Goal: Information Seeking & Learning: Find specific fact

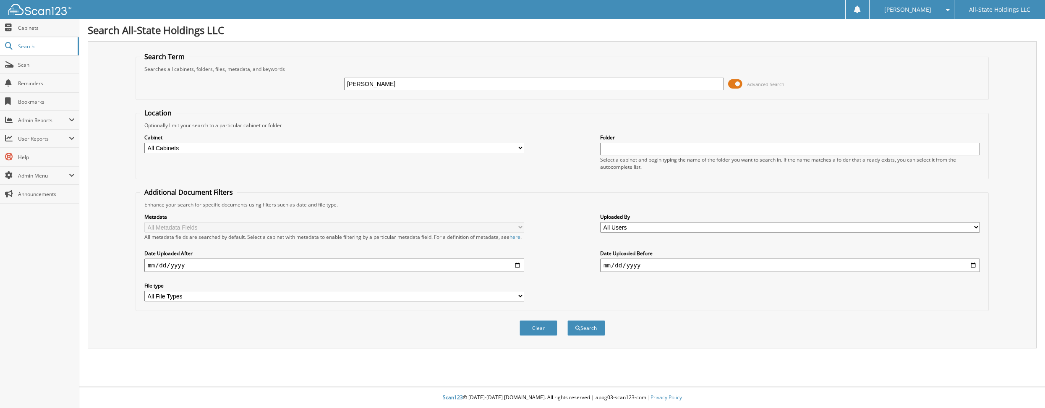
type input "RONALD FONTENOT"
click at [586, 329] on button "Search" at bounding box center [587, 328] width 38 height 16
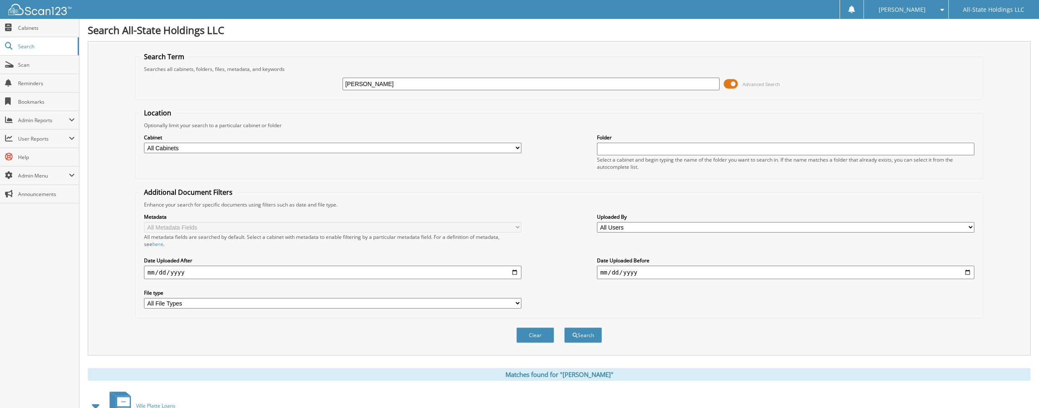
drag, startPoint x: 416, startPoint y: 83, endPoint x: 339, endPoint y: 84, distance: 76.9
click at [339, 84] on div "[PERSON_NAME] Advanced Search" at bounding box center [559, 84] width 838 height 23
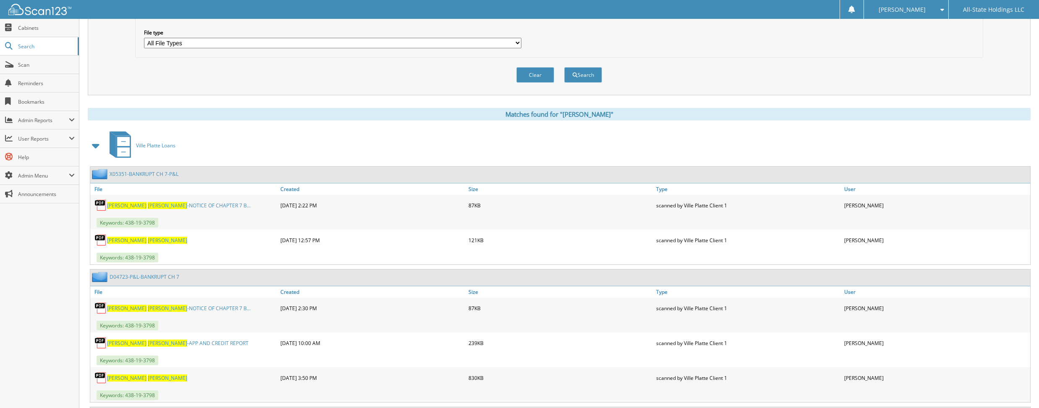
scroll to position [168, 0]
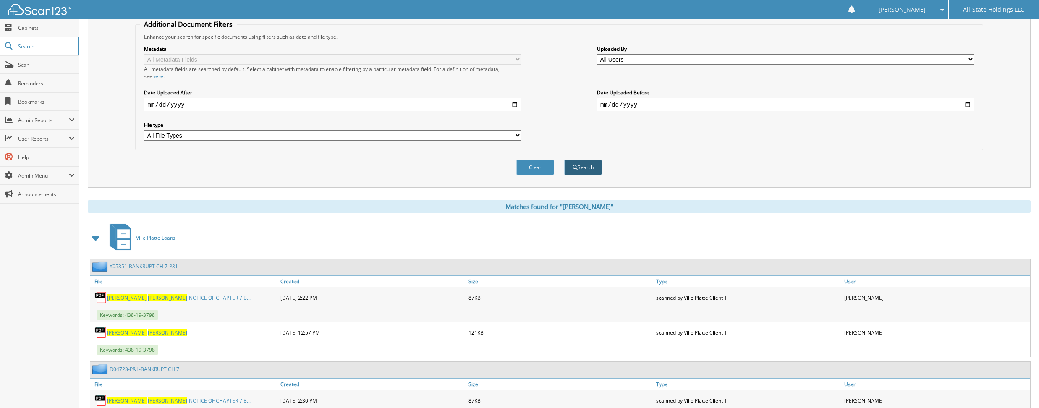
type input "11044"
click at [584, 168] on button "Search" at bounding box center [583, 168] width 38 height 16
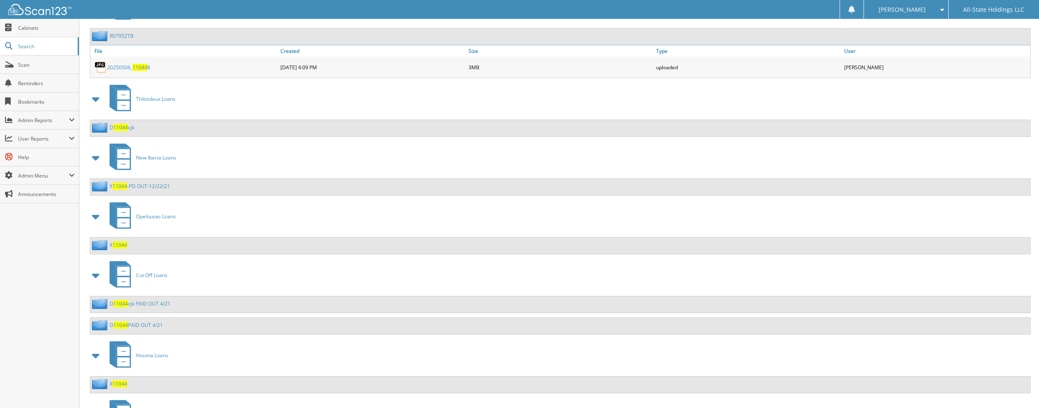
scroll to position [750, 0]
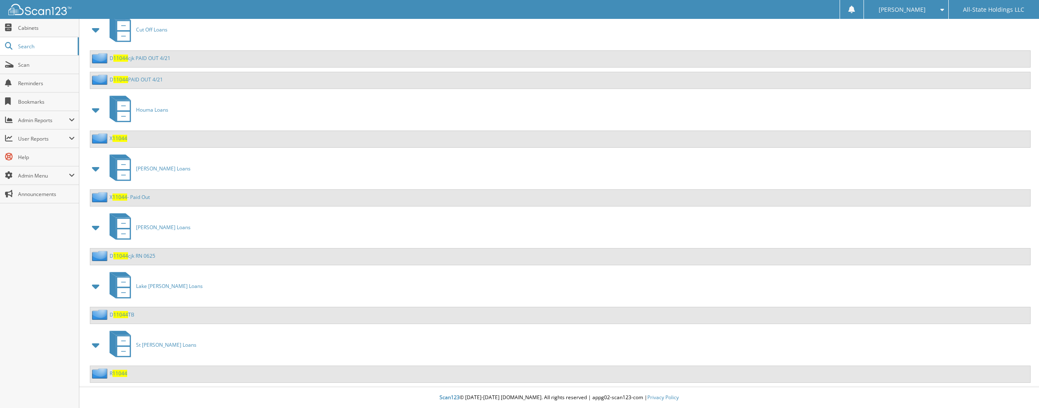
click at [534, 374] on div "R 11044" at bounding box center [560, 374] width 940 height 16
click at [118, 373] on span "11044" at bounding box center [120, 373] width 15 height 7
